Goal: Book appointment/travel/reservation

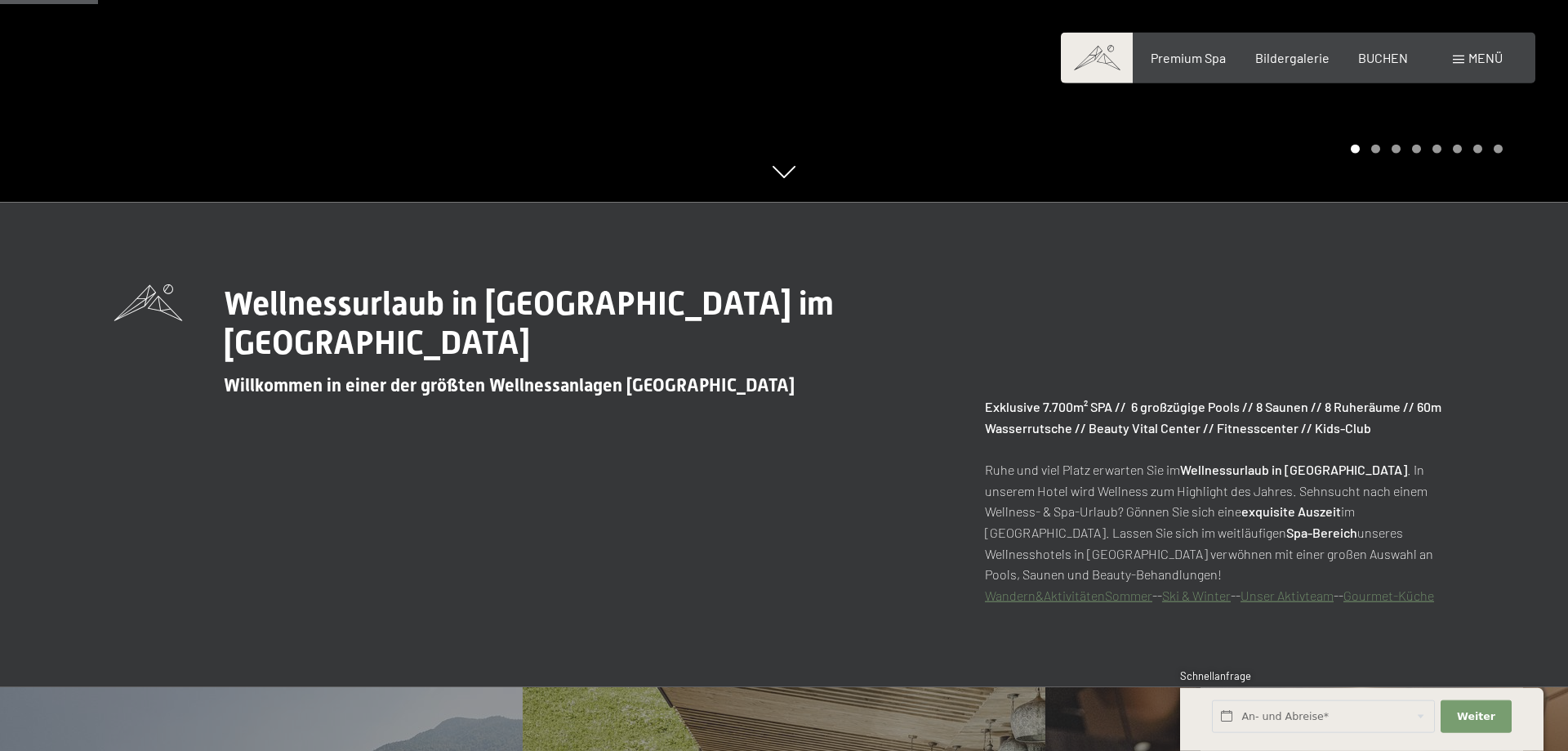
scroll to position [750, 0]
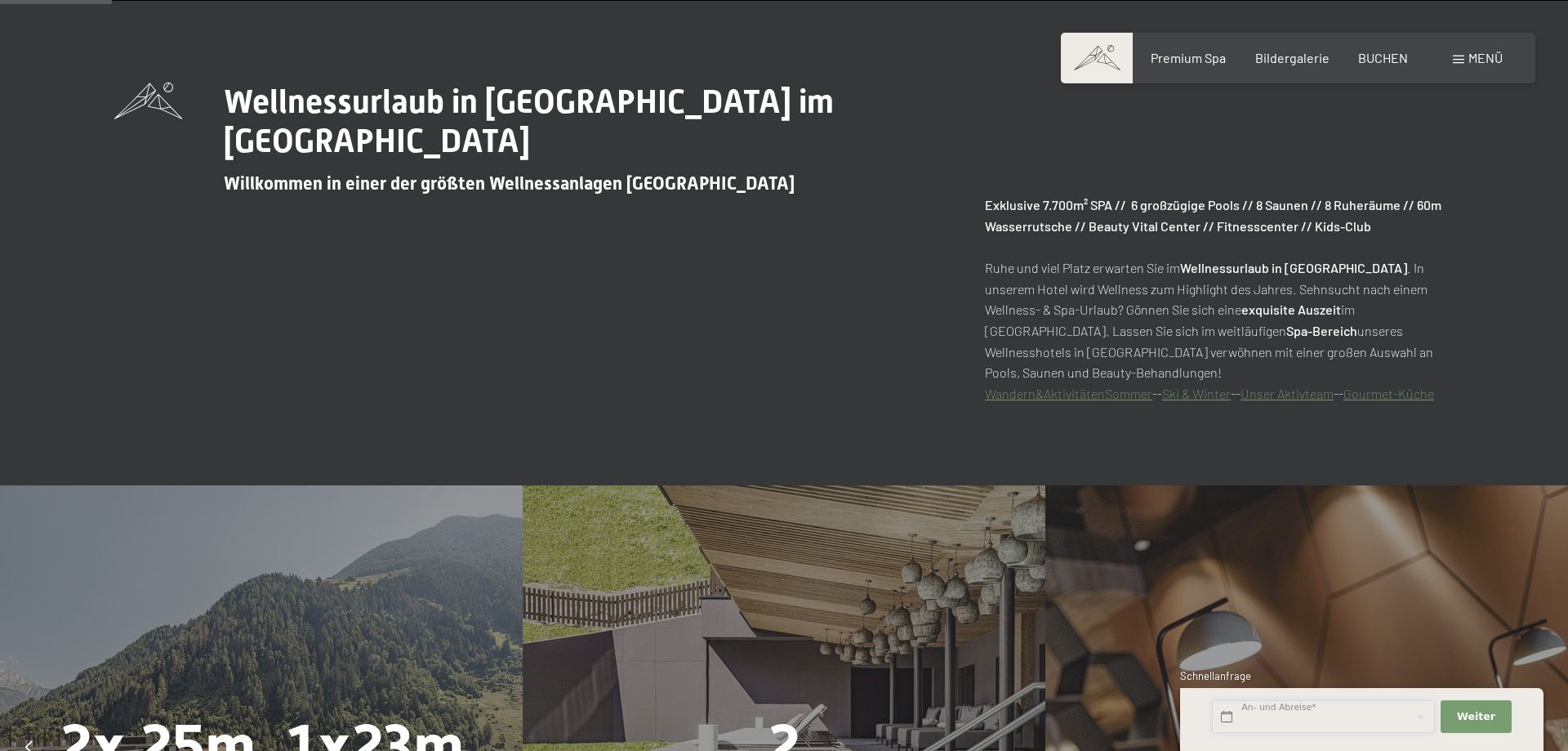
click at [1250, 710] on input "text" at bounding box center [1323, 716] width 223 height 33
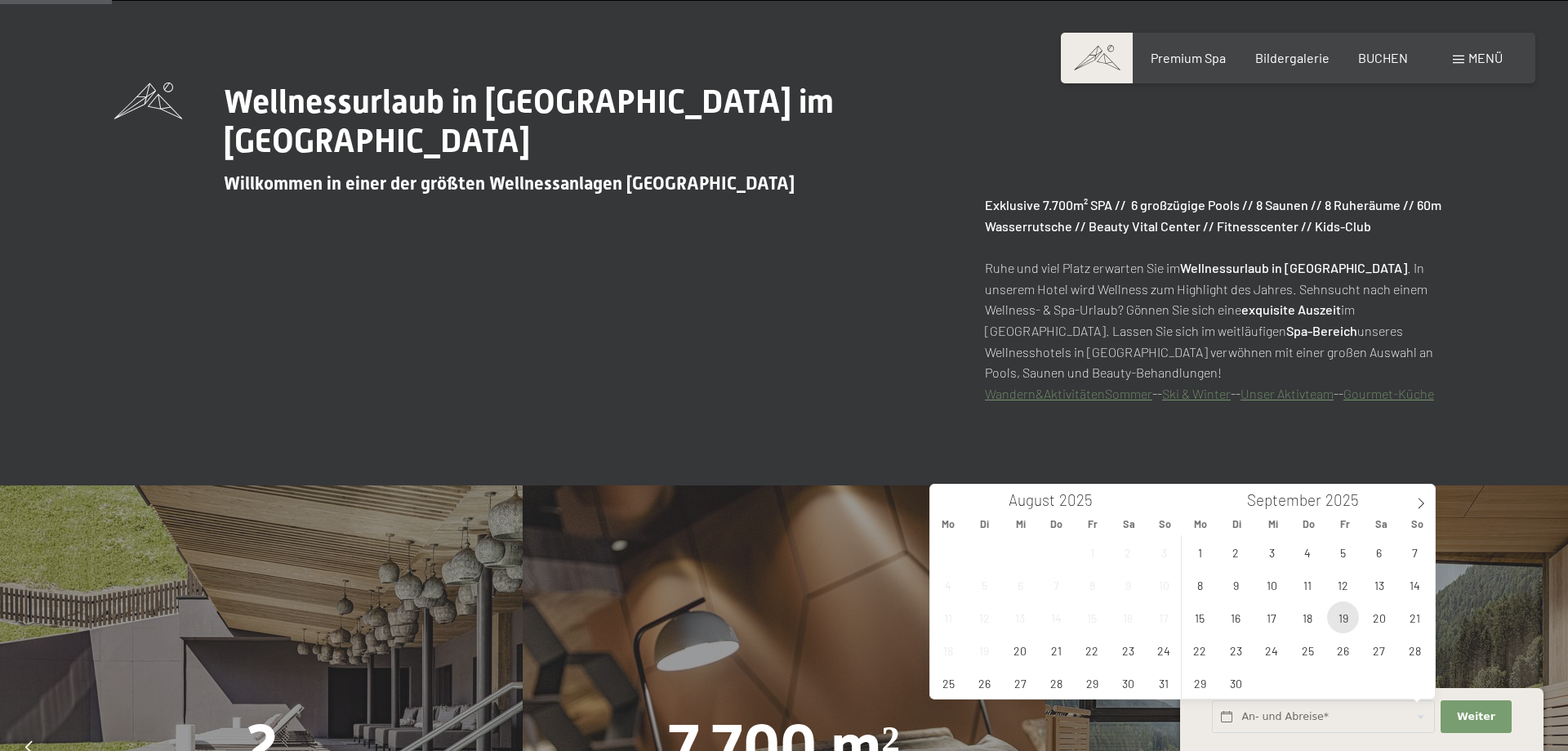
click at [1350, 617] on span "19" at bounding box center [1343, 617] width 32 height 32
click at [1382, 617] on span "20" at bounding box center [1379, 617] width 32 height 32
type input "Fr. 19.09.2025 - Sa. 20.09.2025"
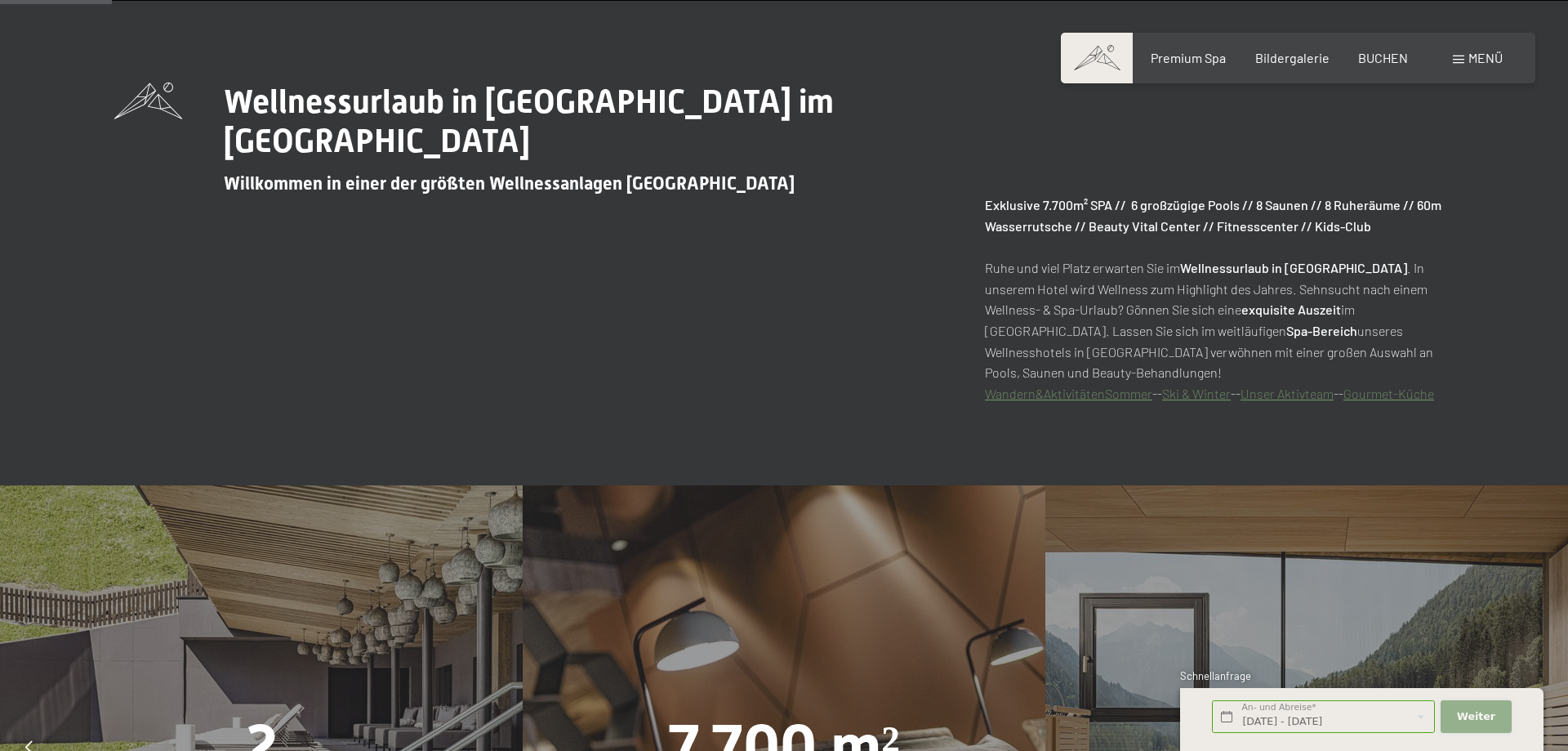
click at [1480, 710] on span "Weiter" at bounding box center [1476, 716] width 38 height 15
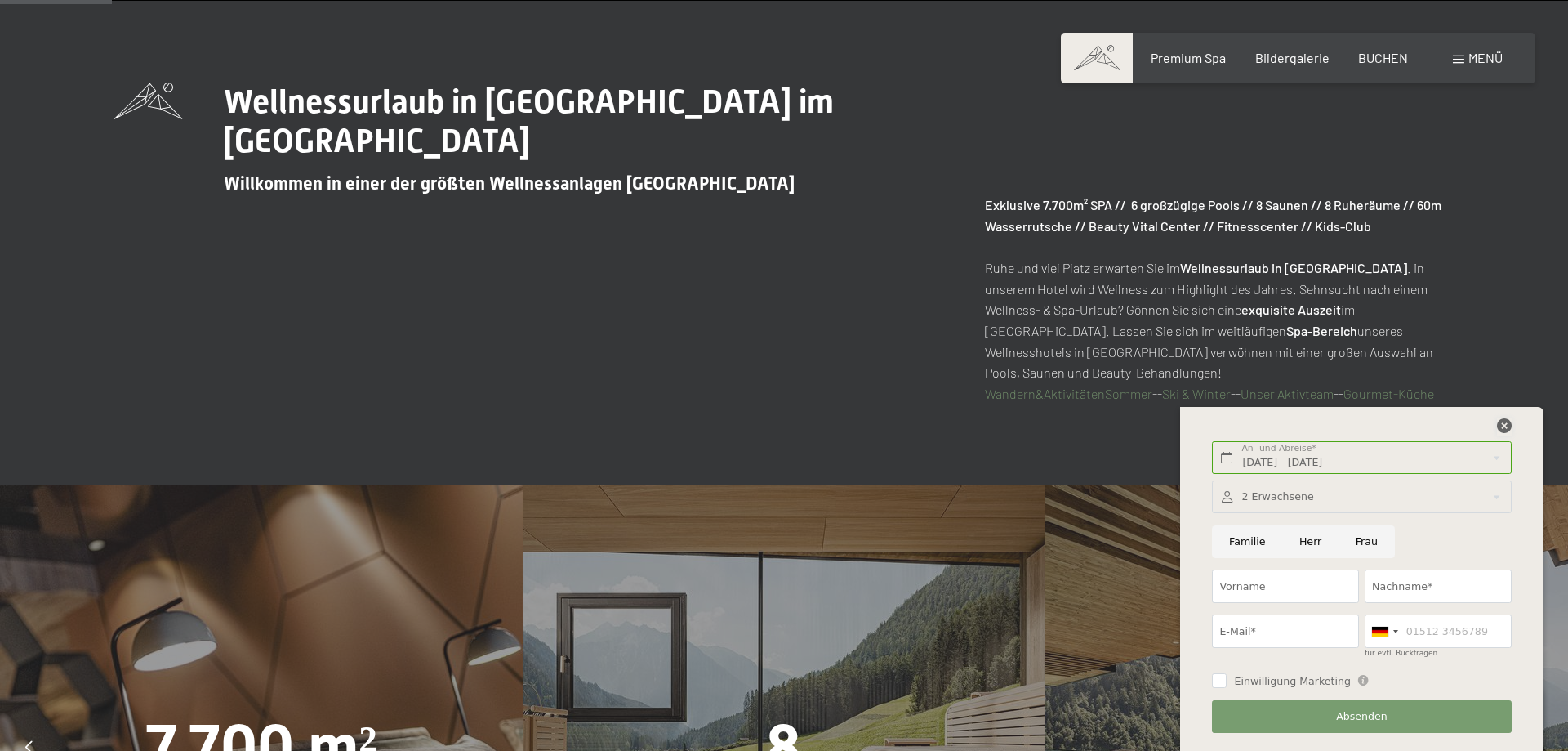
click at [1503, 421] on icon at bounding box center [1504, 425] width 15 height 15
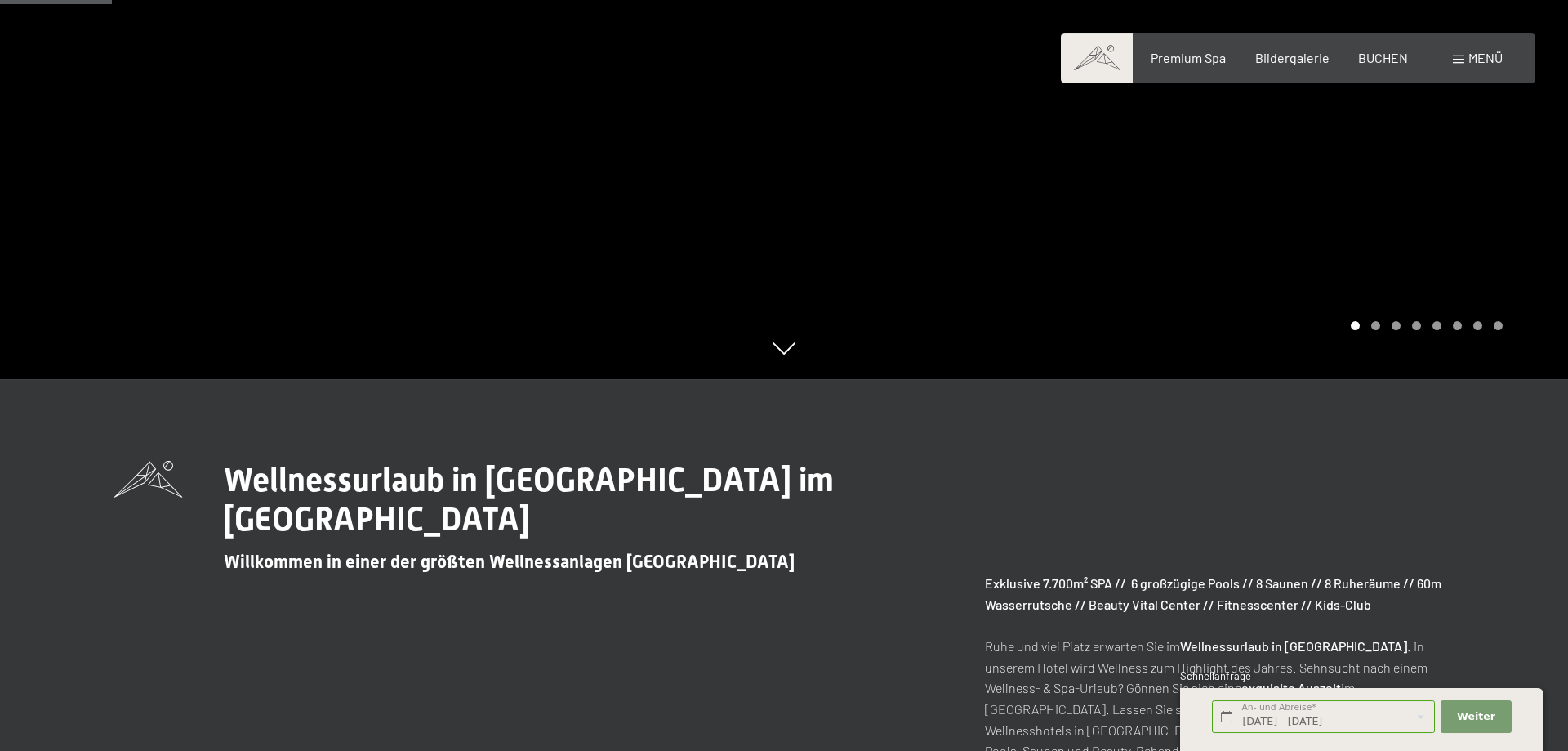
scroll to position [250, 0]
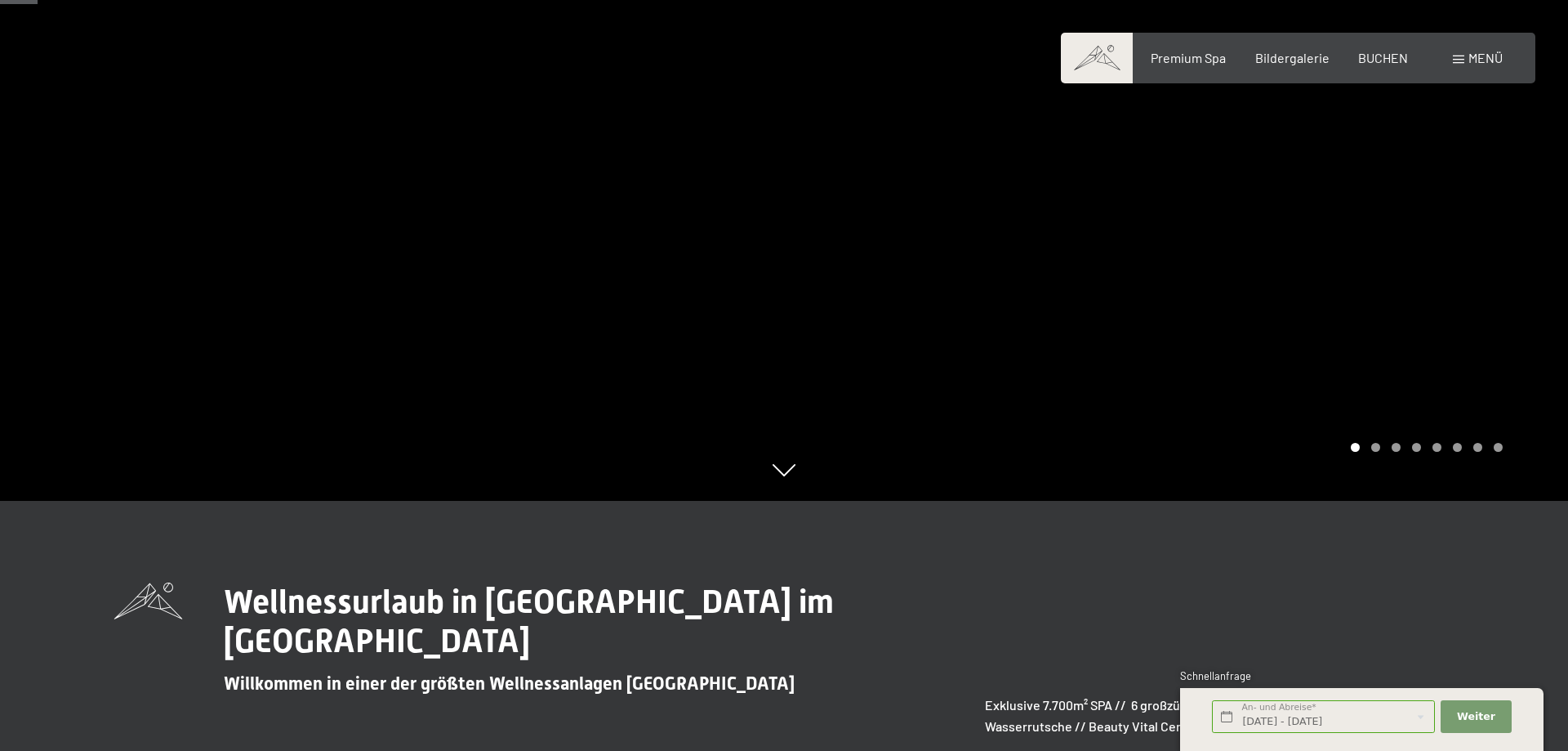
click at [1473, 58] on span "Menü" at bounding box center [1486, 58] width 34 height 16
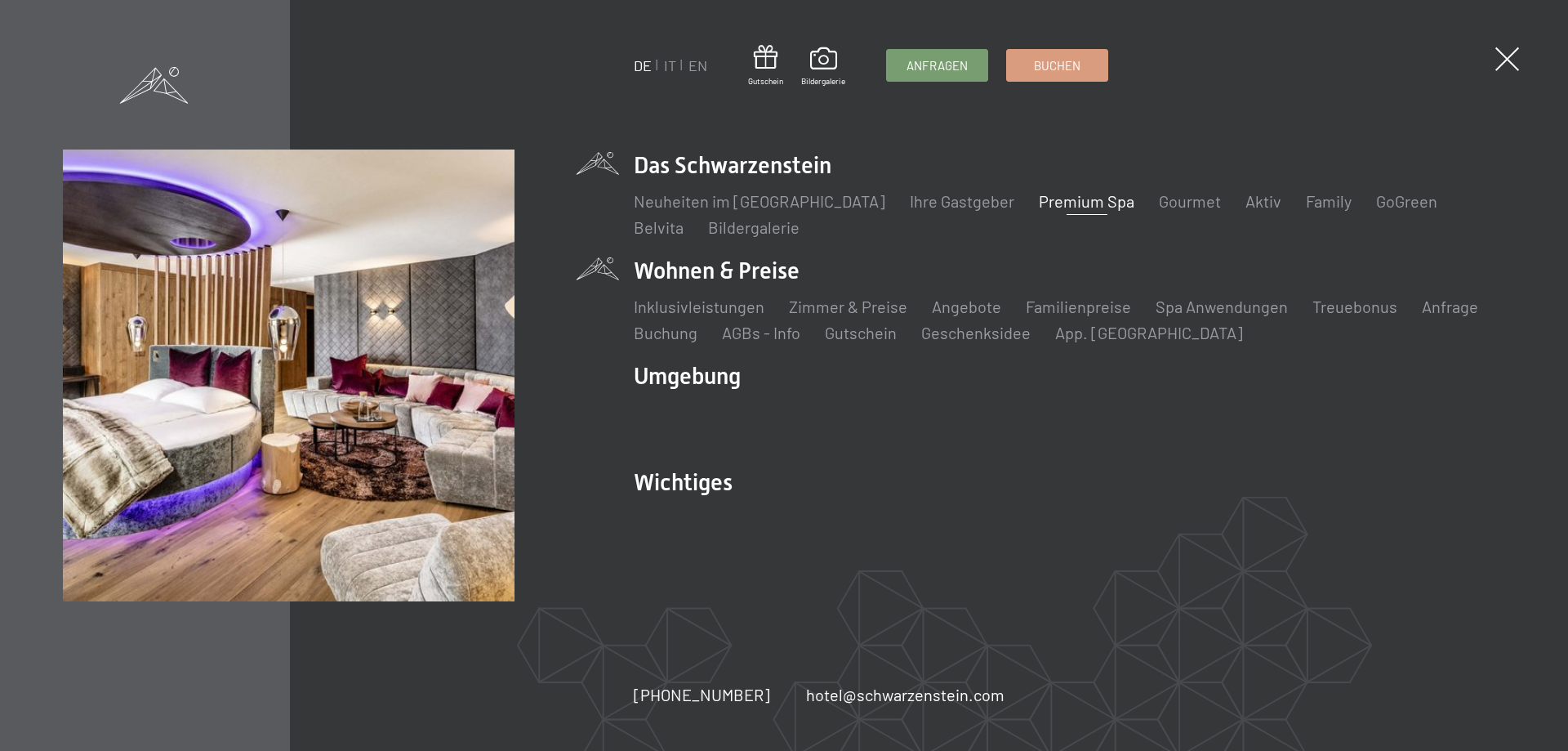
click at [691, 269] on li "Wohnen & Preise Inklusivleistungen Zimmer & Preise Liste Angebote Liste Familie…" at bounding box center [1069, 299] width 871 height 89
click at [690, 302] on link "Inklusivleistungen" at bounding box center [699, 306] width 131 height 20
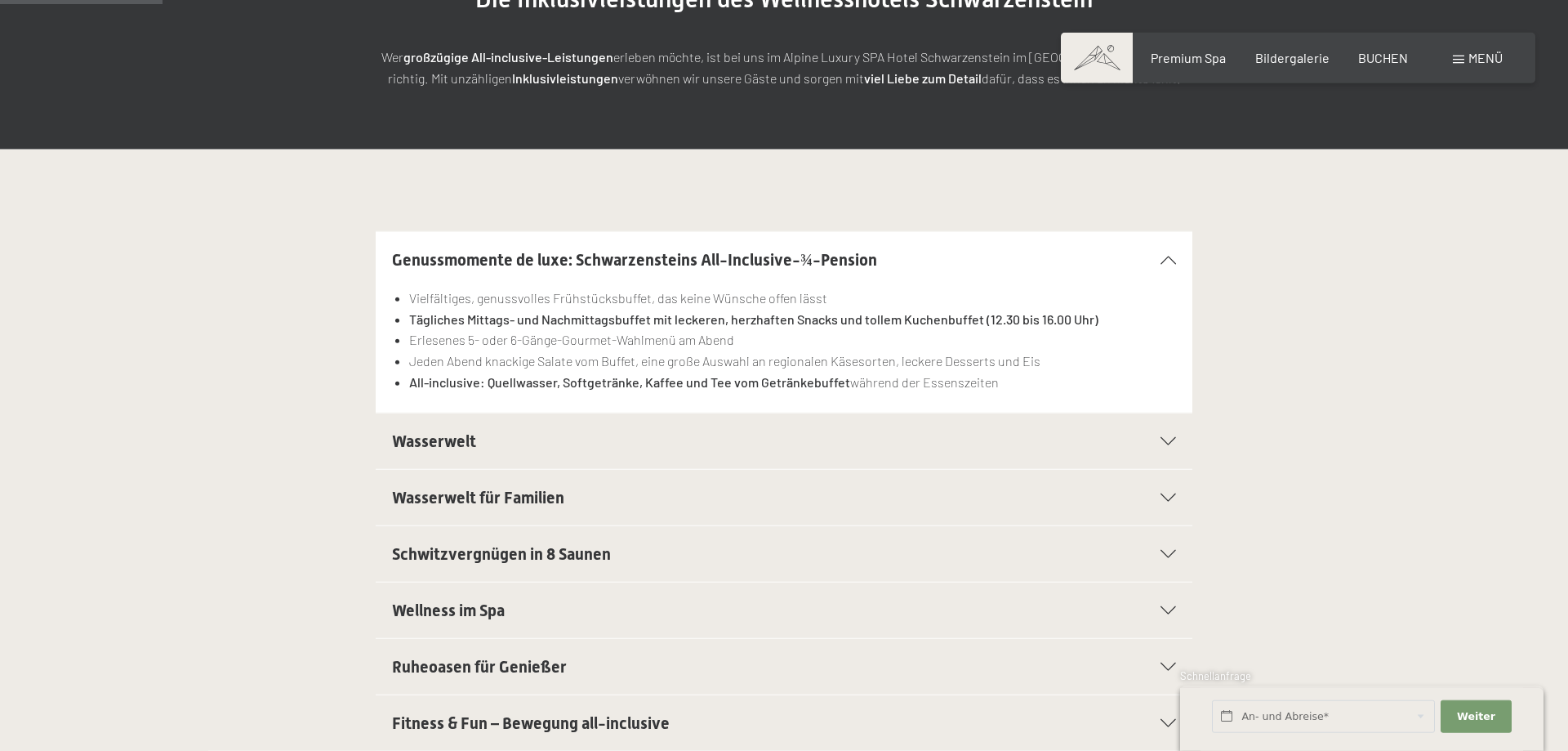
scroll to position [333, 0]
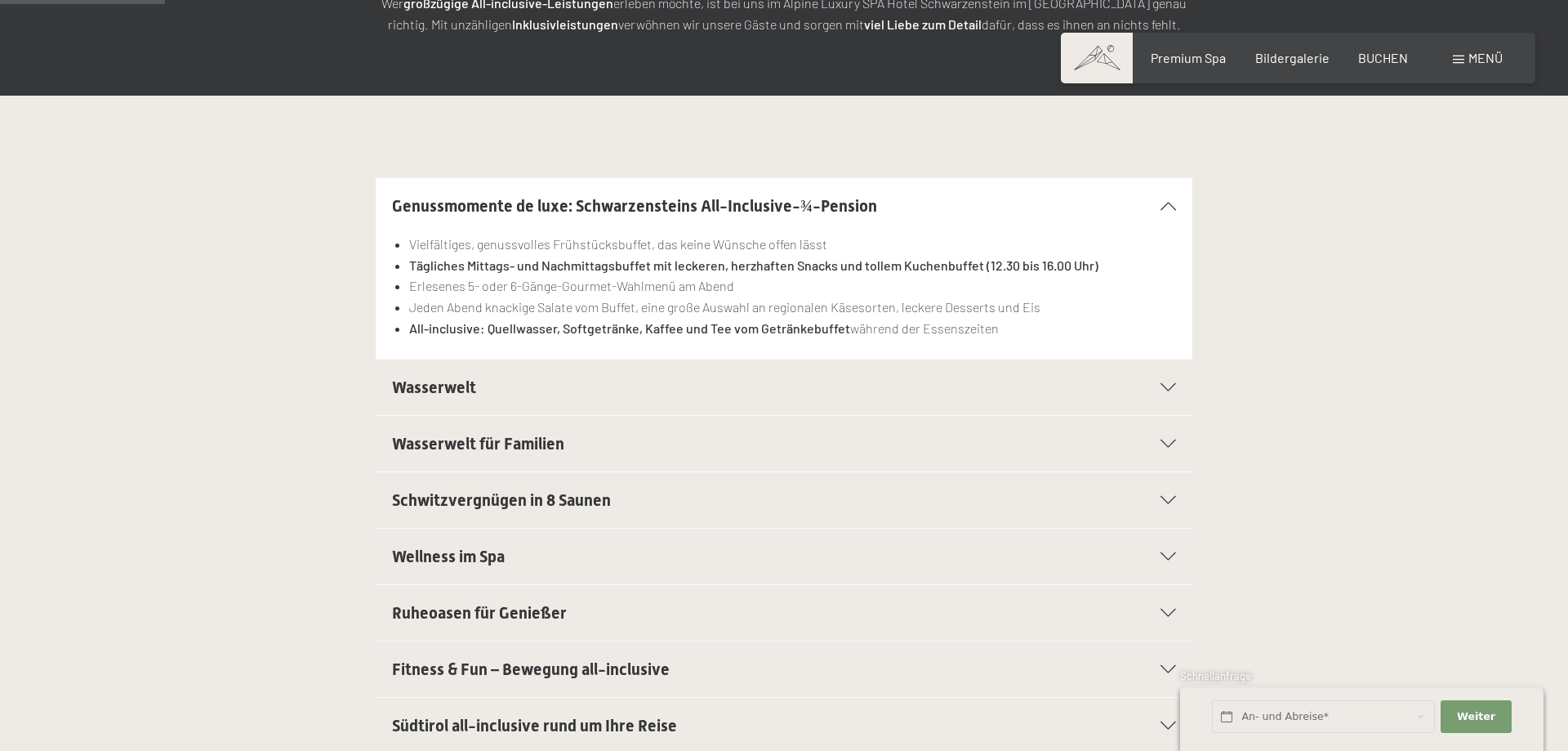
click at [417, 385] on span "Wasserwelt" at bounding box center [434, 387] width 84 height 20
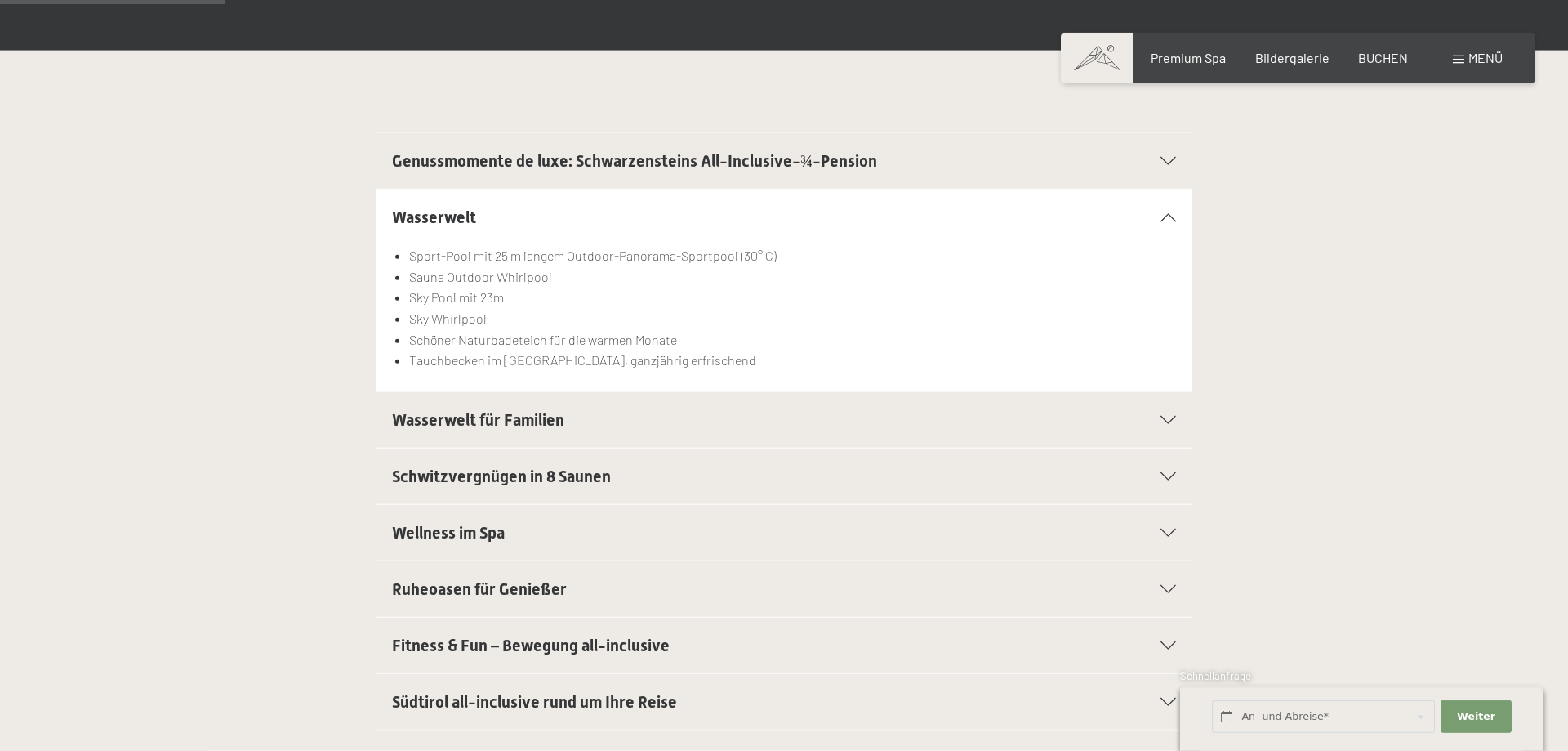
scroll to position [500, 0]
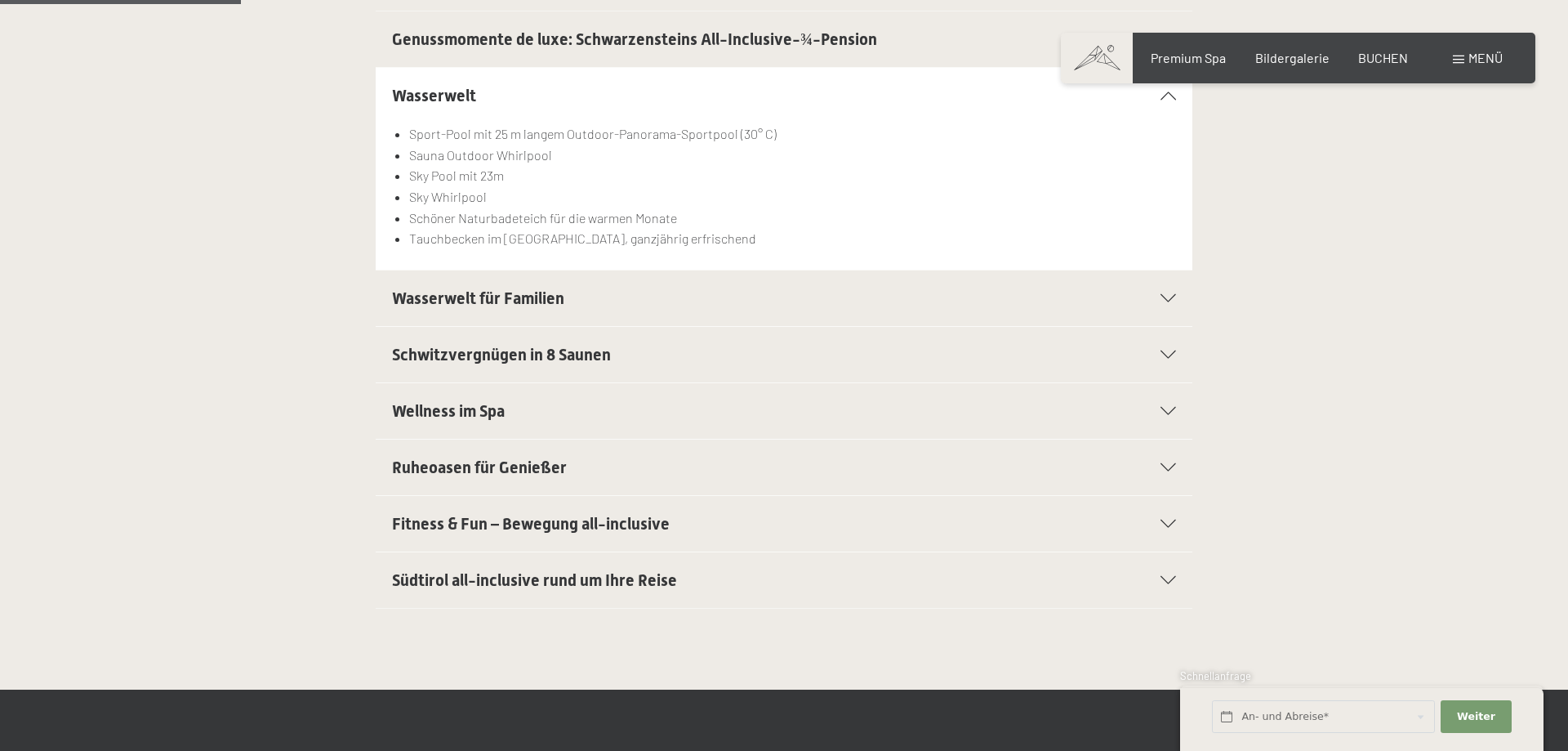
click at [457, 467] on span "Ruheoasen für Genießer" at bounding box center [479, 467] width 175 height 20
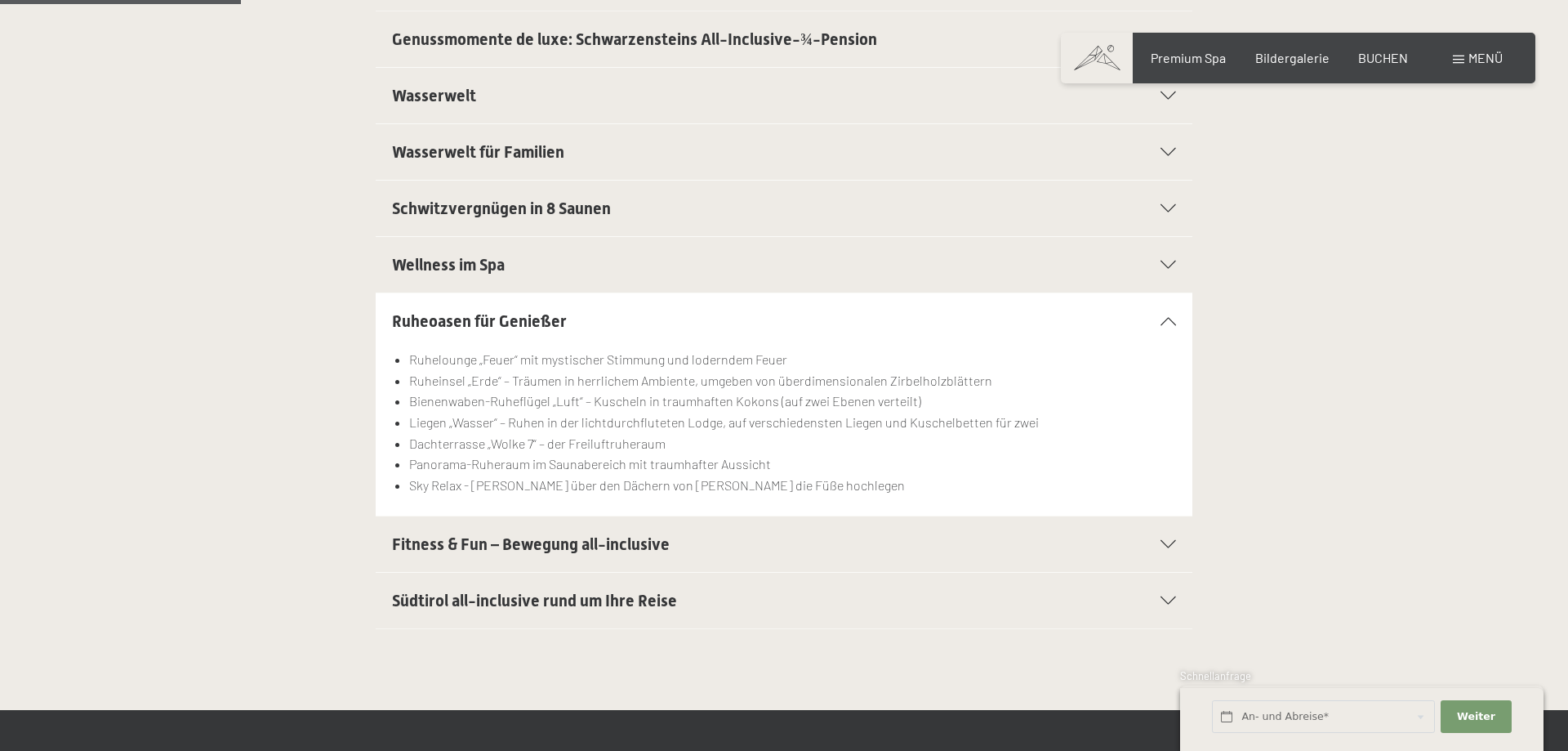
click at [573, 603] on span "Südtirol all-inclusive rund um Ihre Reise" at bounding box center [534, 601] width 285 height 20
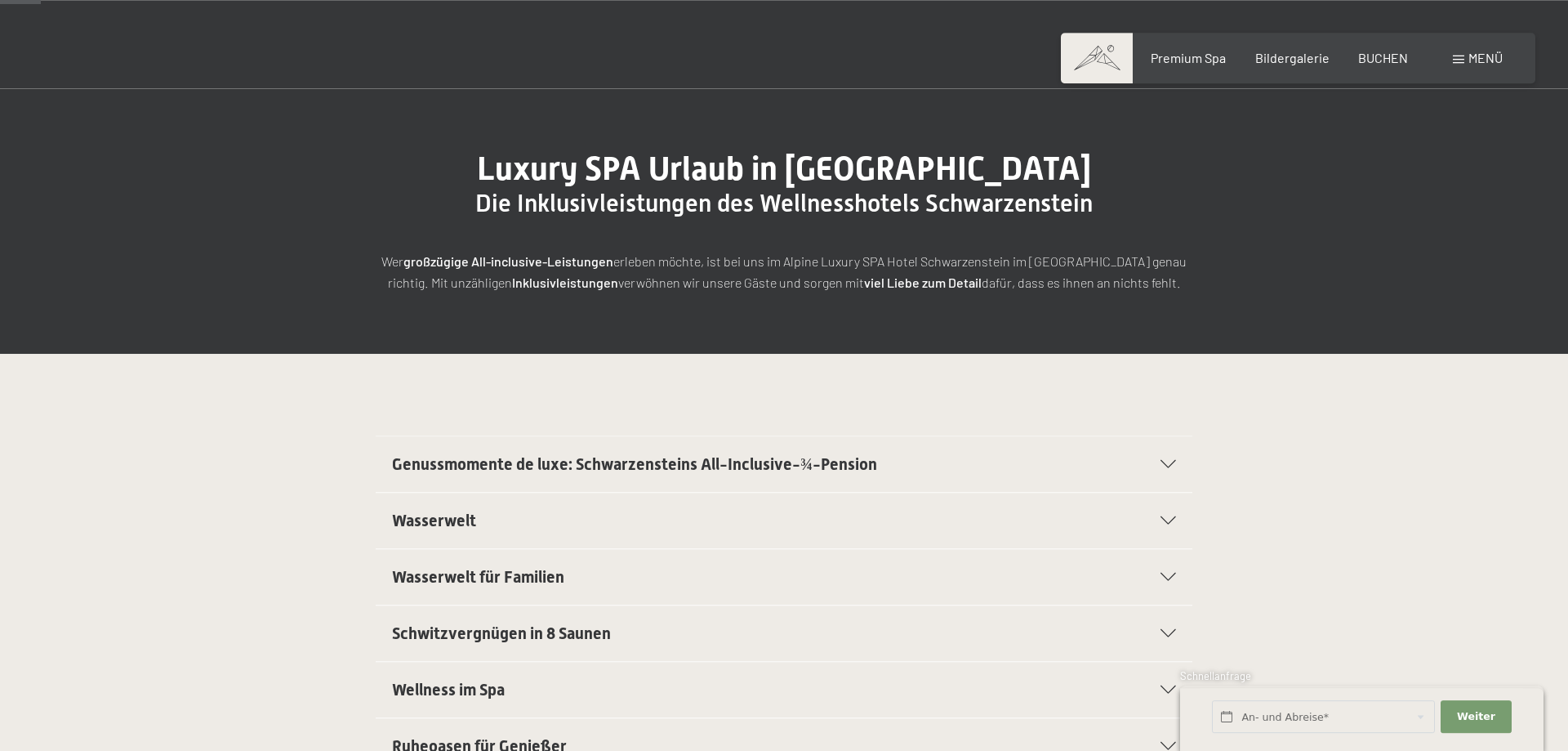
scroll to position [0, 0]
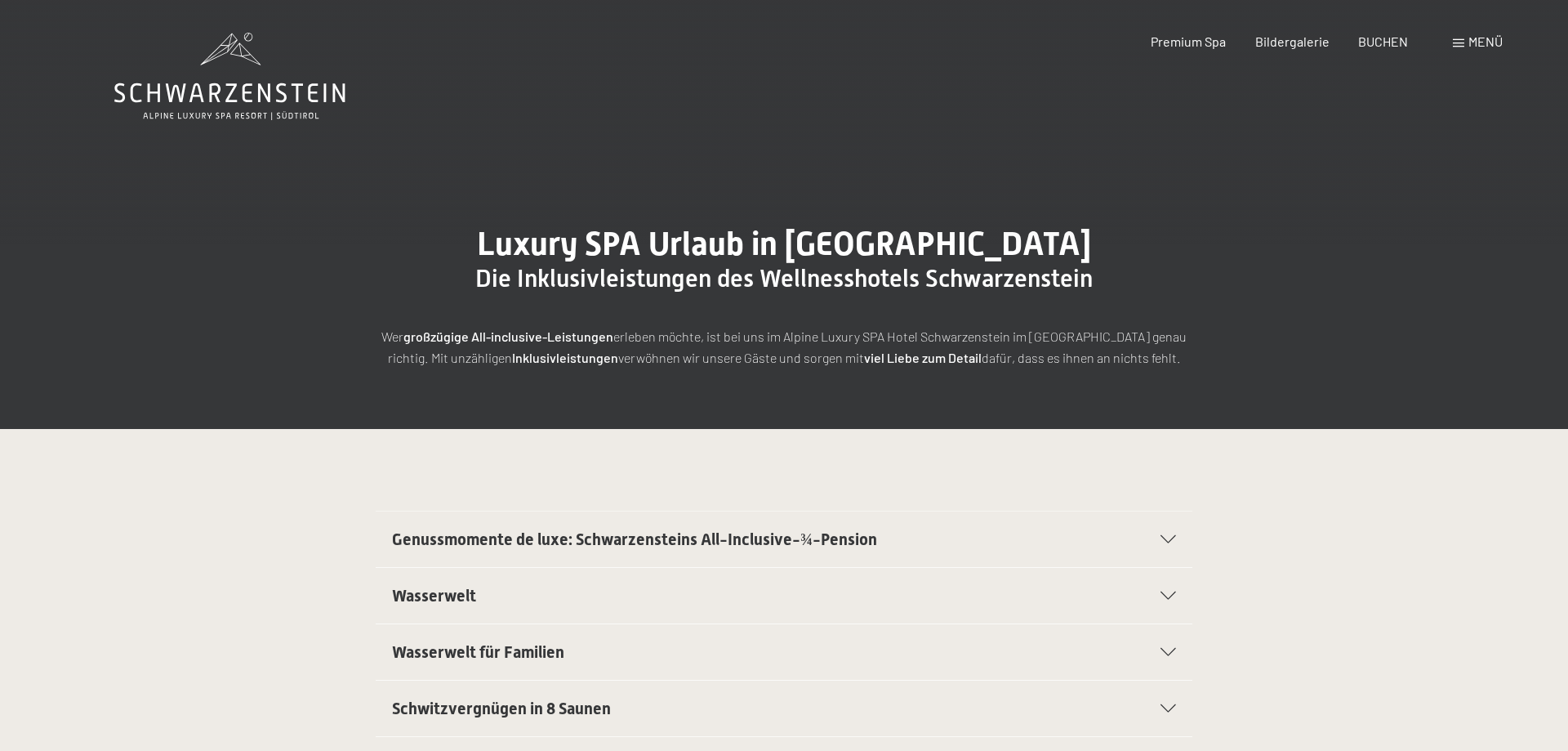
click at [1460, 44] on span at bounding box center [1458, 43] width 11 height 8
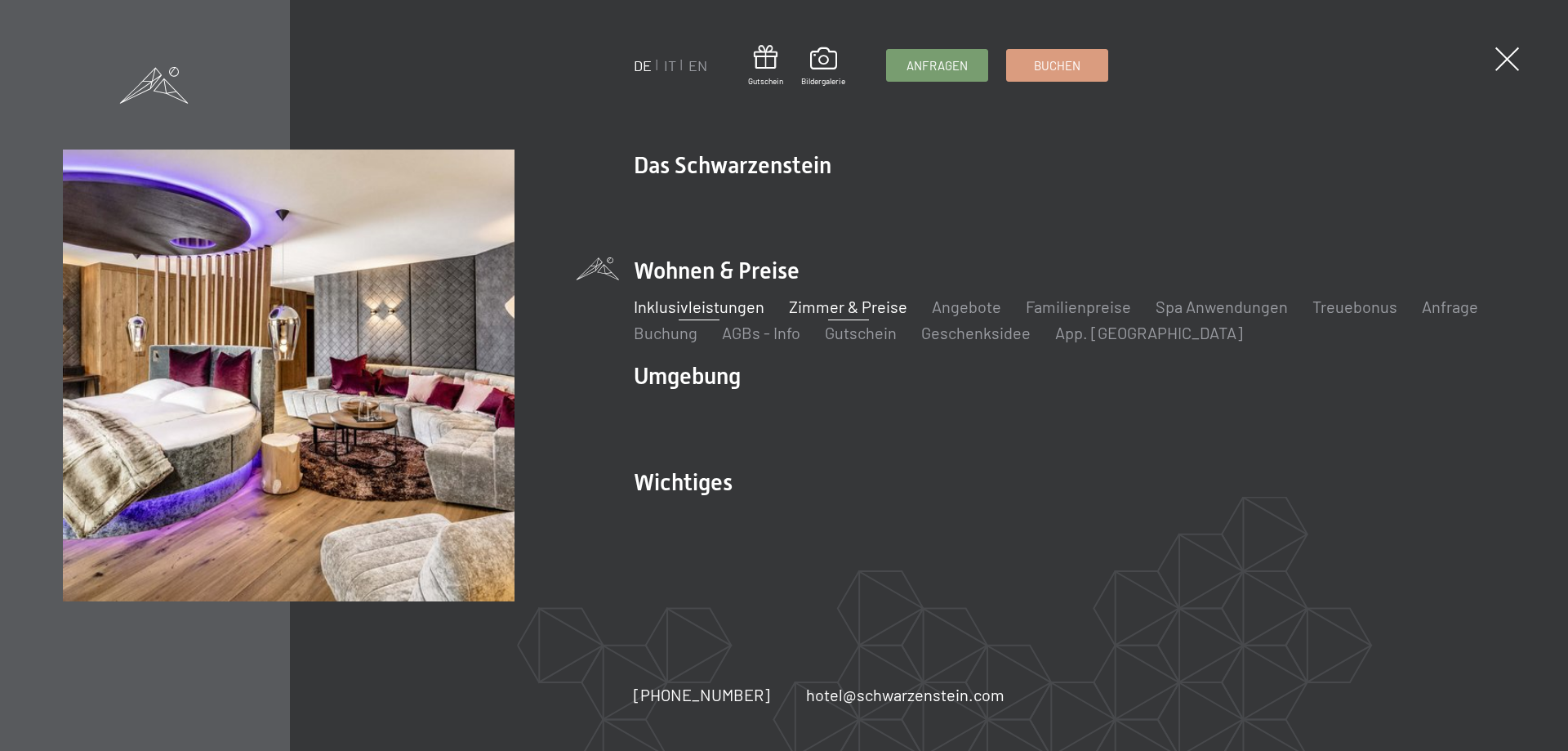
click at [830, 310] on link "Zimmer & Preise" at bounding box center [848, 306] width 118 height 20
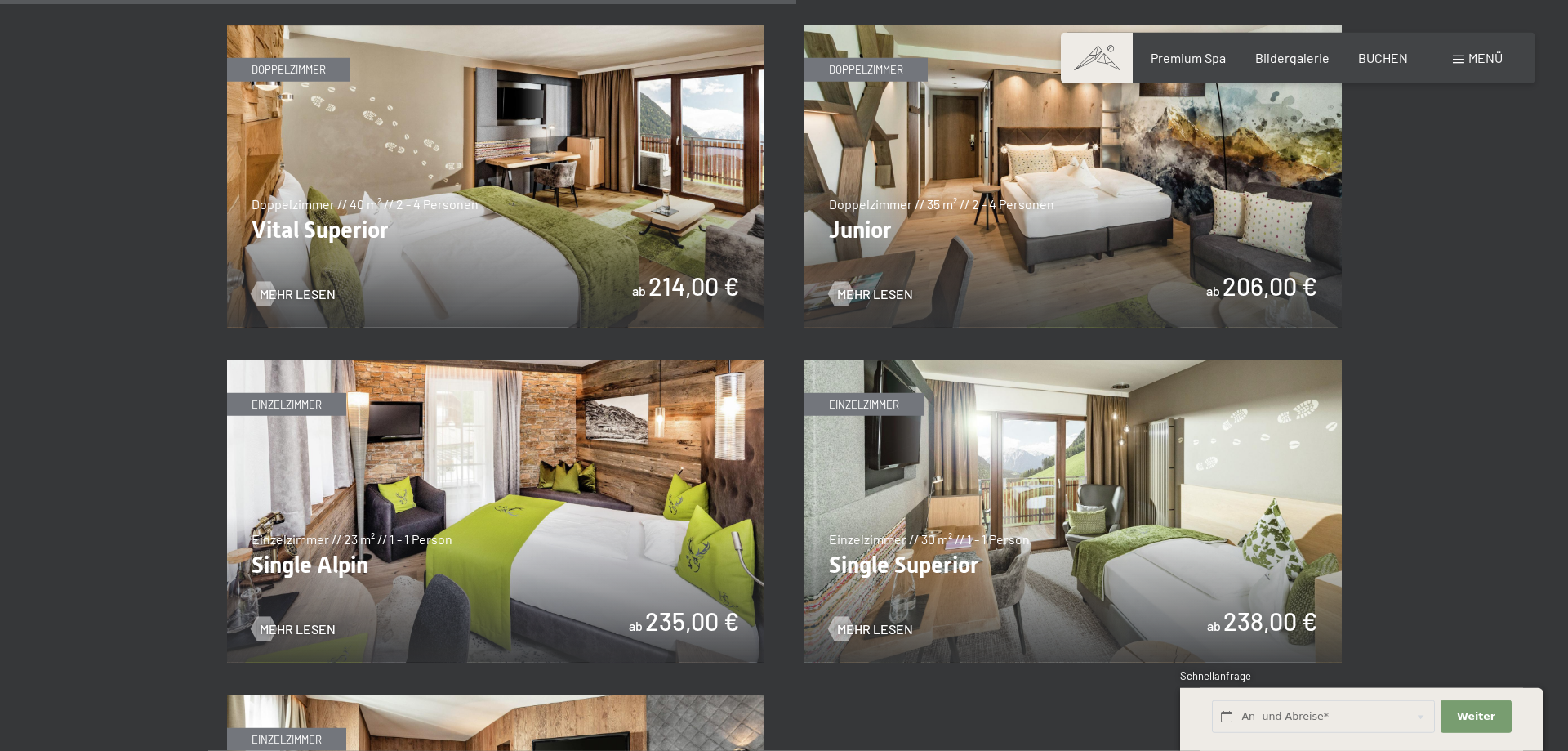
scroll to position [2333, 0]
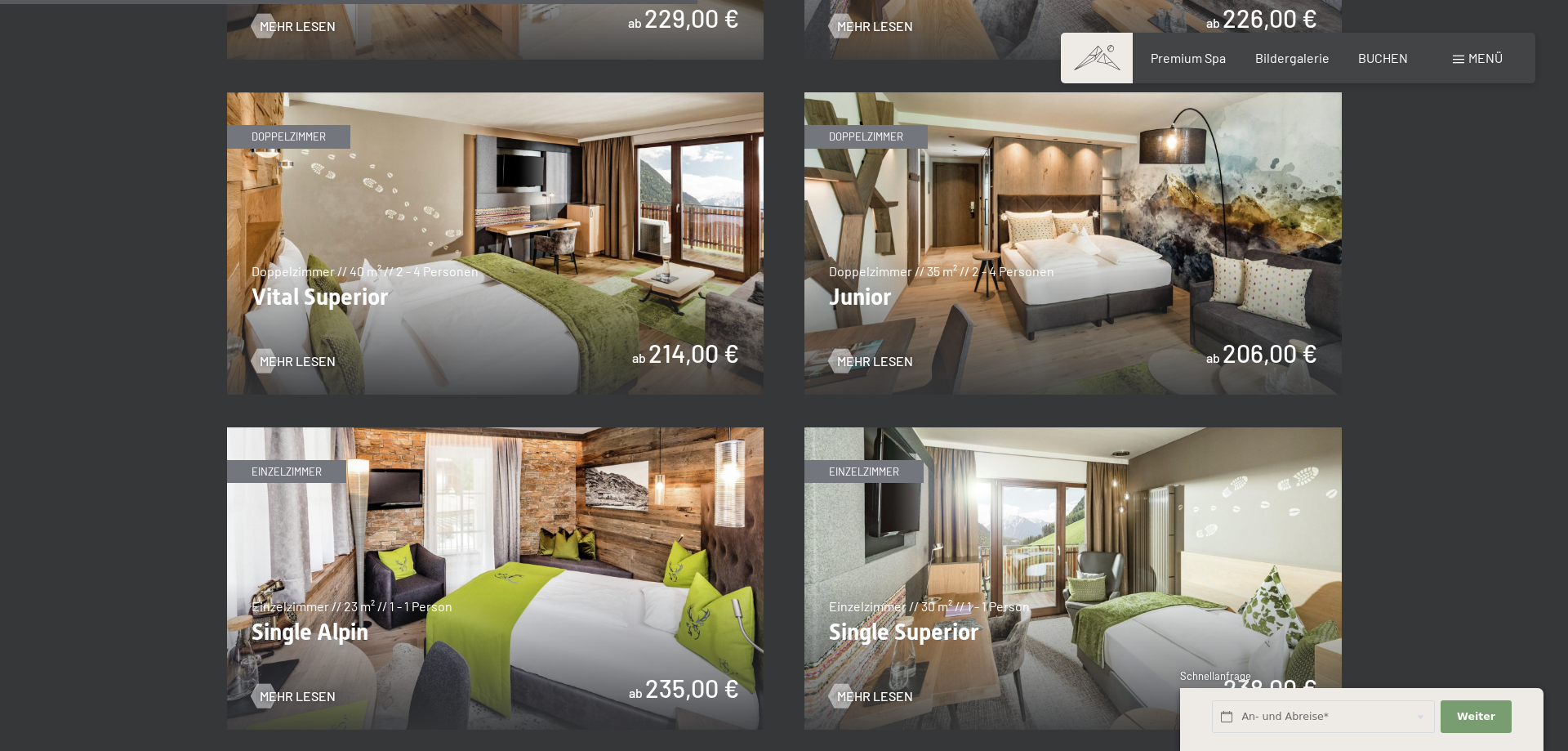
click at [1049, 203] on img at bounding box center [1073, 243] width 537 height 302
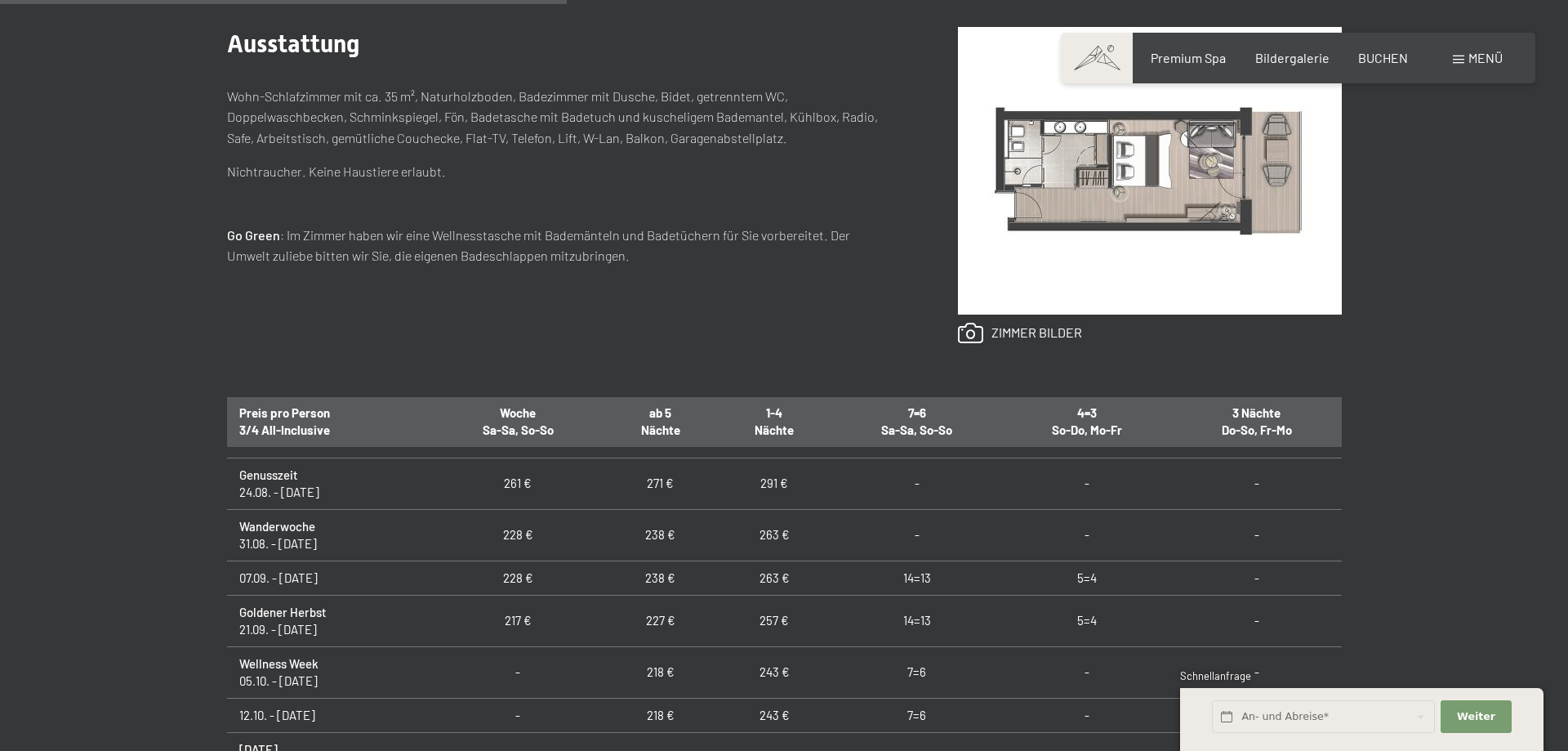
scroll to position [59, 0]
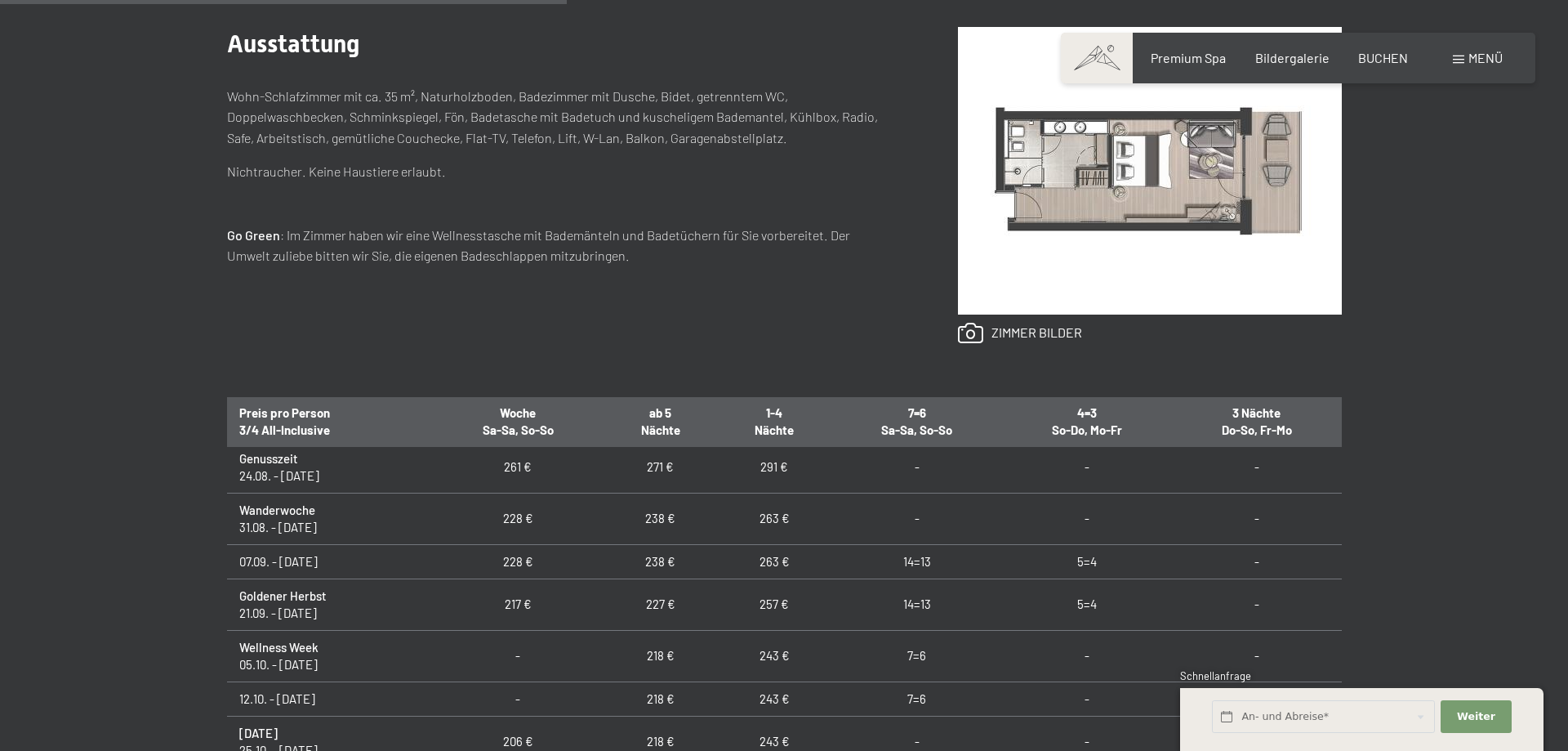
drag, startPoint x: 239, startPoint y: 559, endPoint x: 360, endPoint y: 569, distance: 121.3
click at [326, 564] on td "07.09. - 21.09.25" at bounding box center [330, 561] width 206 height 34
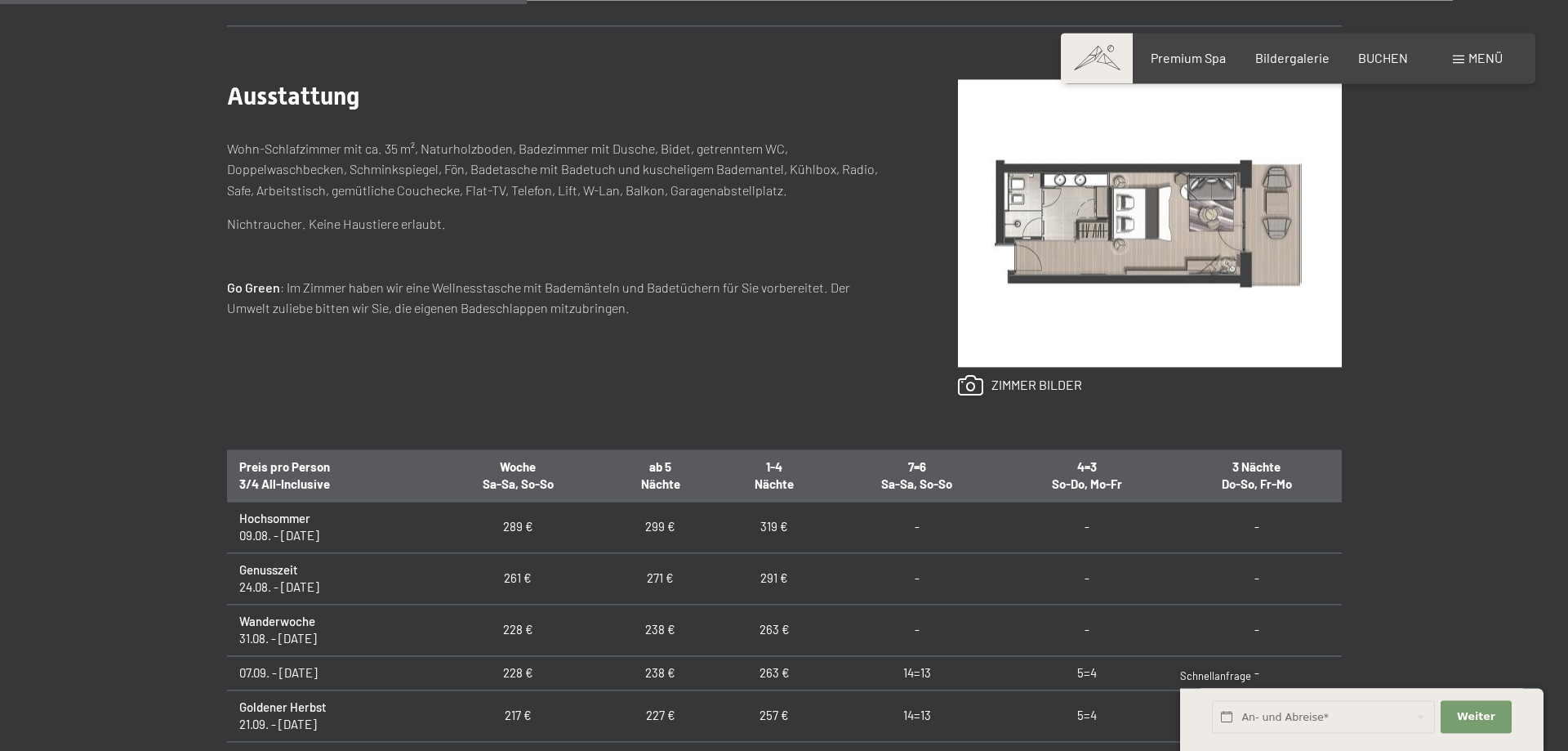
scroll to position [666, 0]
